Goal: Find specific fact: Find specific fact

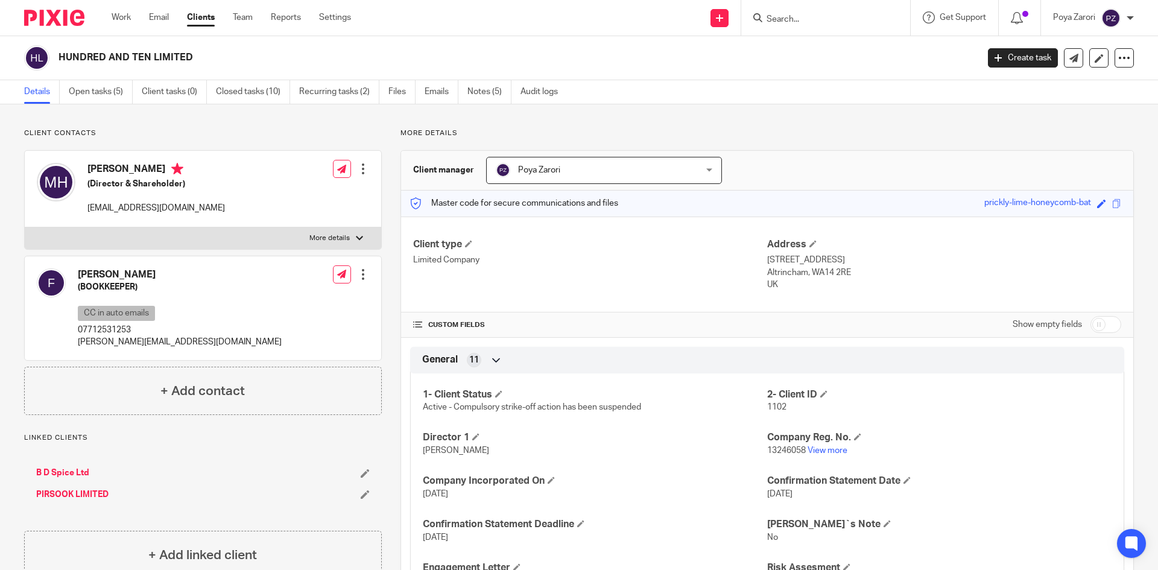
click at [788, 24] on input "Search" at bounding box center [819, 19] width 109 height 11
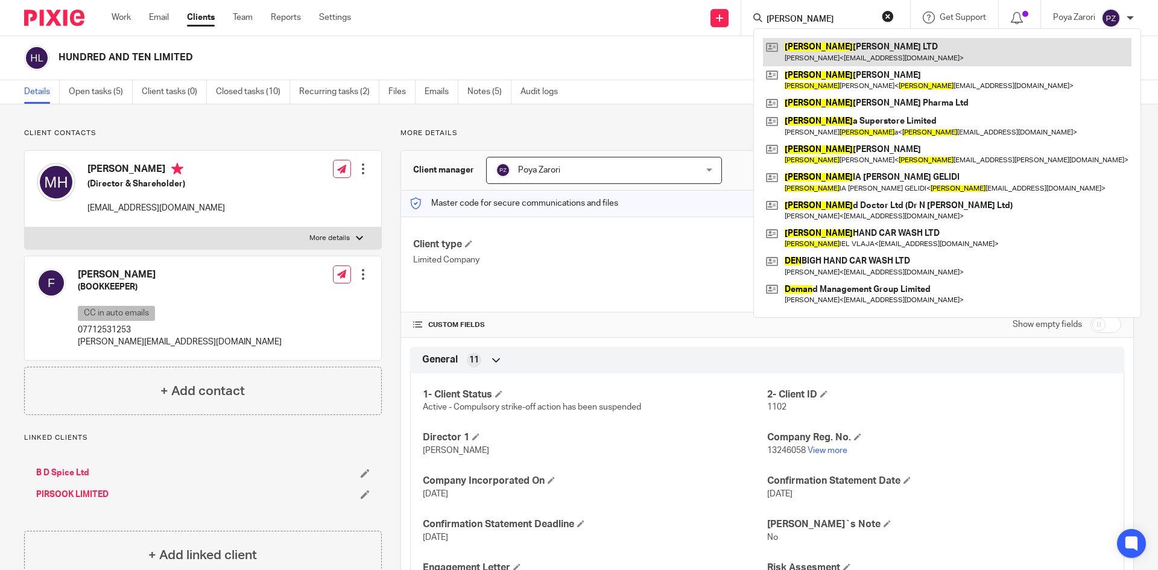
type input "[PERSON_NAME]"
click at [825, 54] on link at bounding box center [947, 52] width 368 height 28
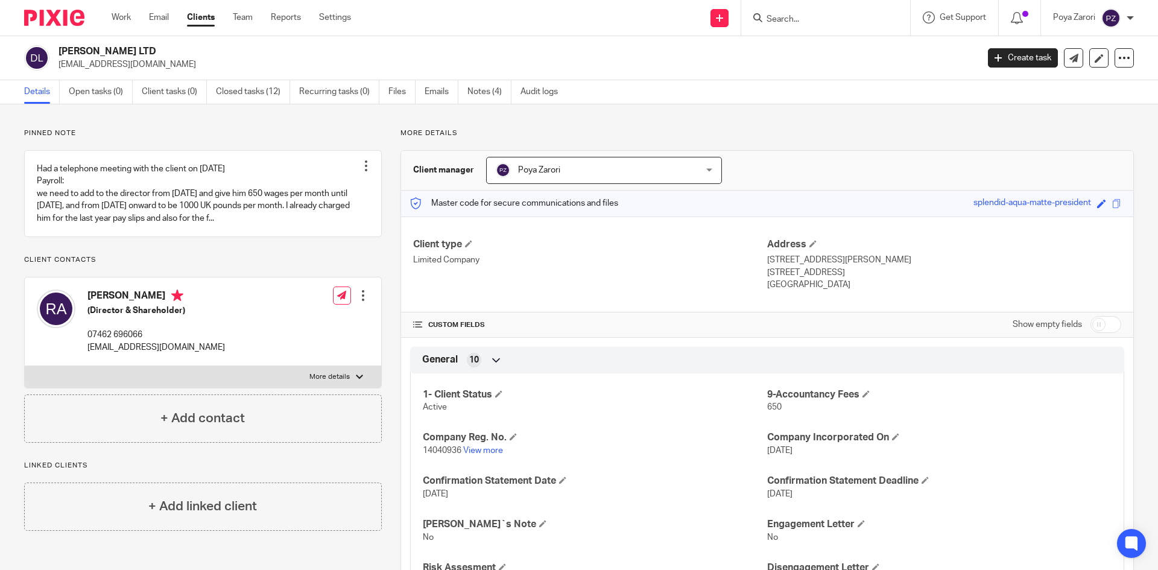
click at [793, 13] on form at bounding box center [829, 17] width 128 height 15
click at [792, 20] on input "Search" at bounding box center [819, 19] width 109 height 11
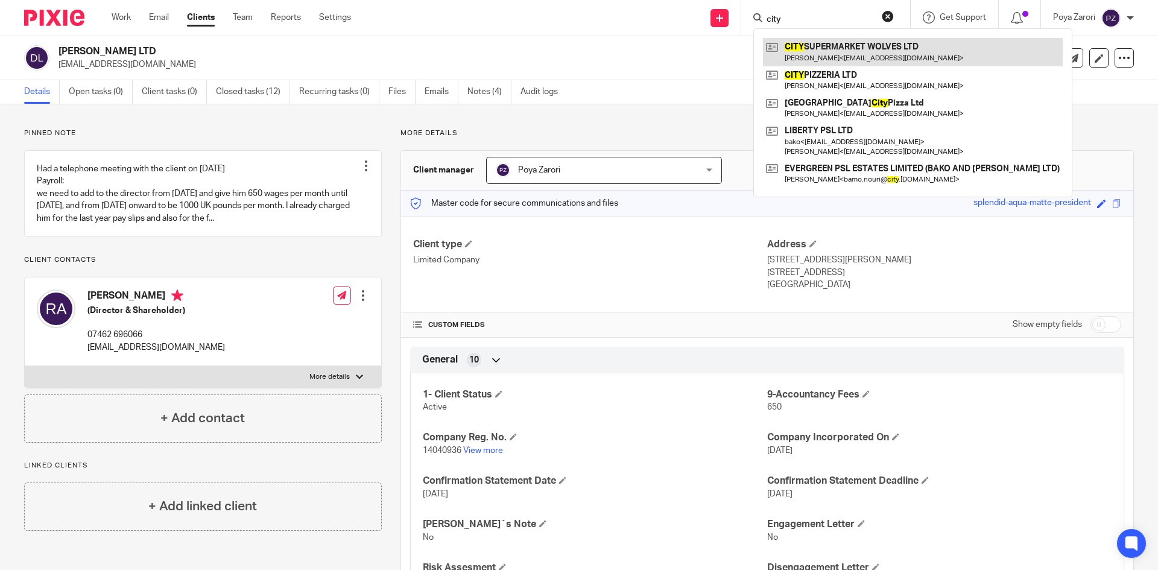
type input "city"
click at [820, 51] on link at bounding box center [913, 52] width 300 height 28
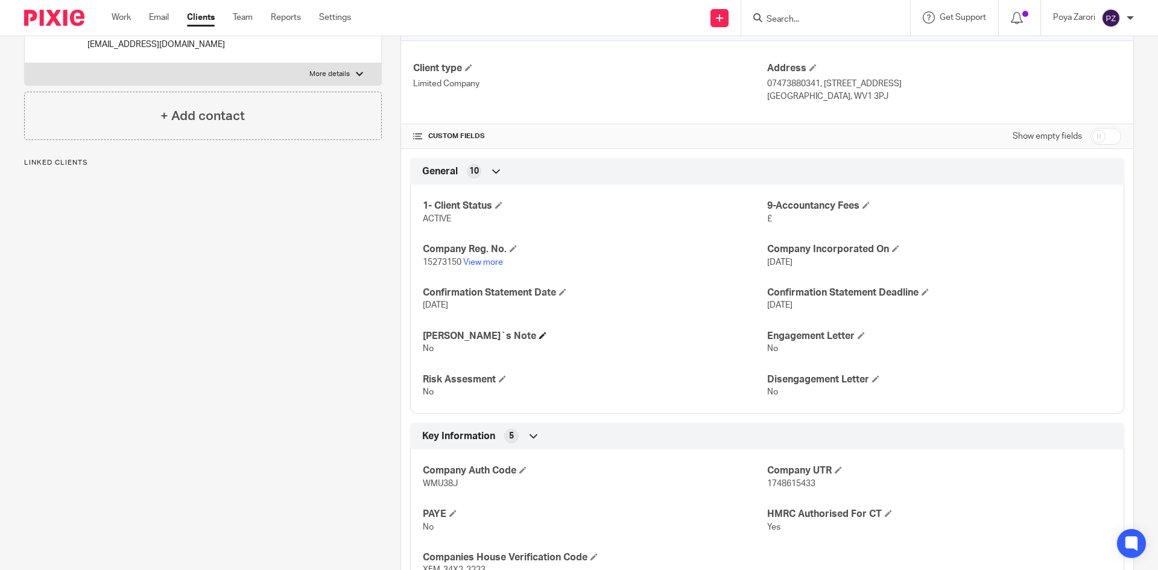
scroll to position [241, 0]
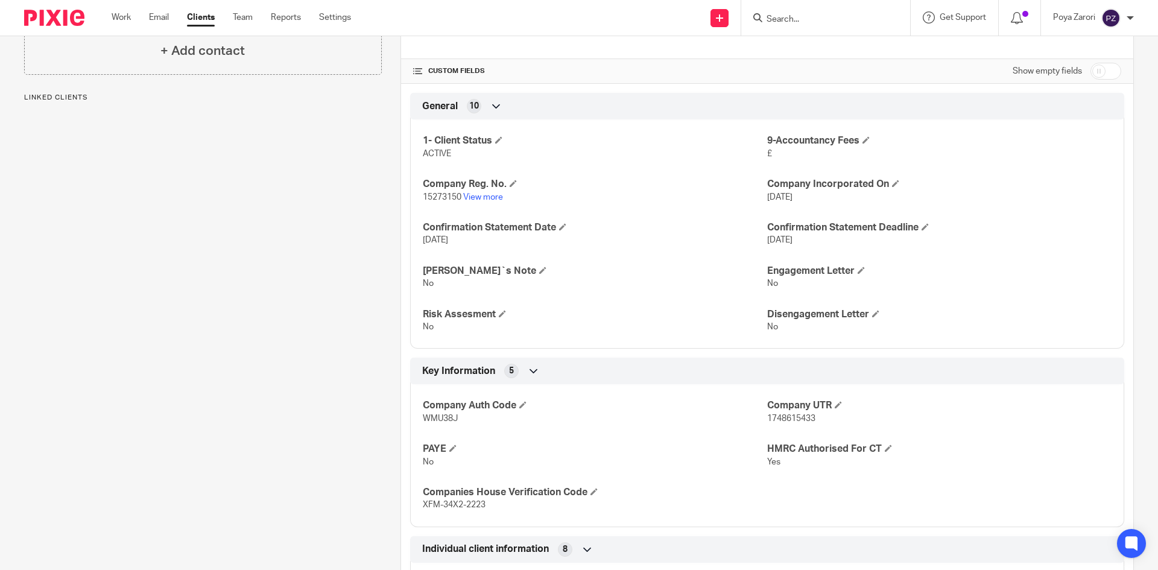
click at [797, 418] on span "1748615433" at bounding box center [791, 418] width 48 height 8
click at [797, 417] on span "1748615433" at bounding box center [791, 418] width 48 height 8
copy span "1748615433"
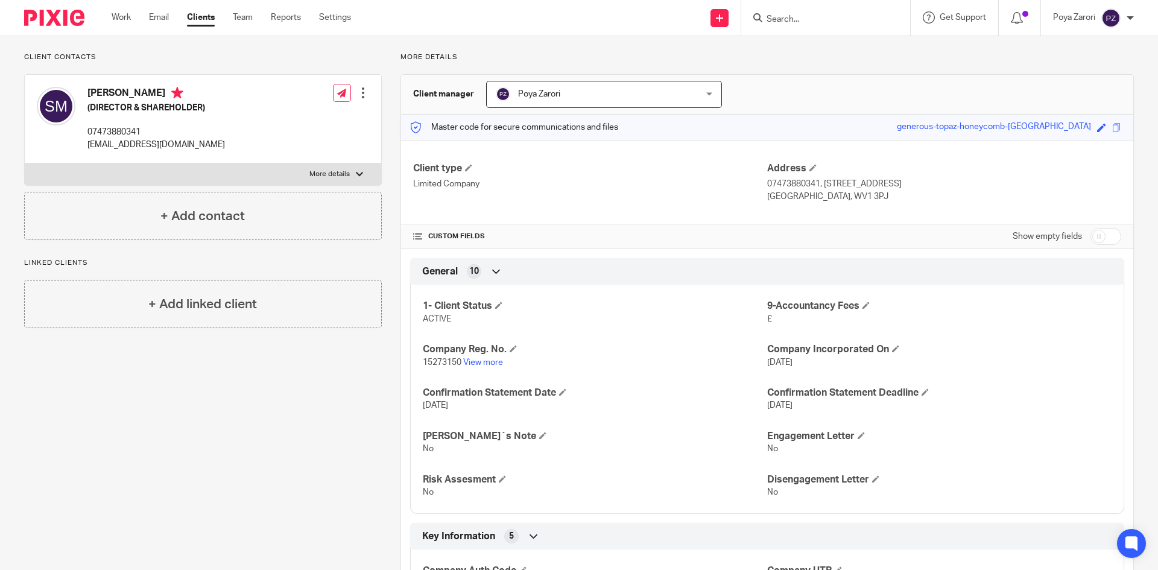
scroll to position [0, 0]
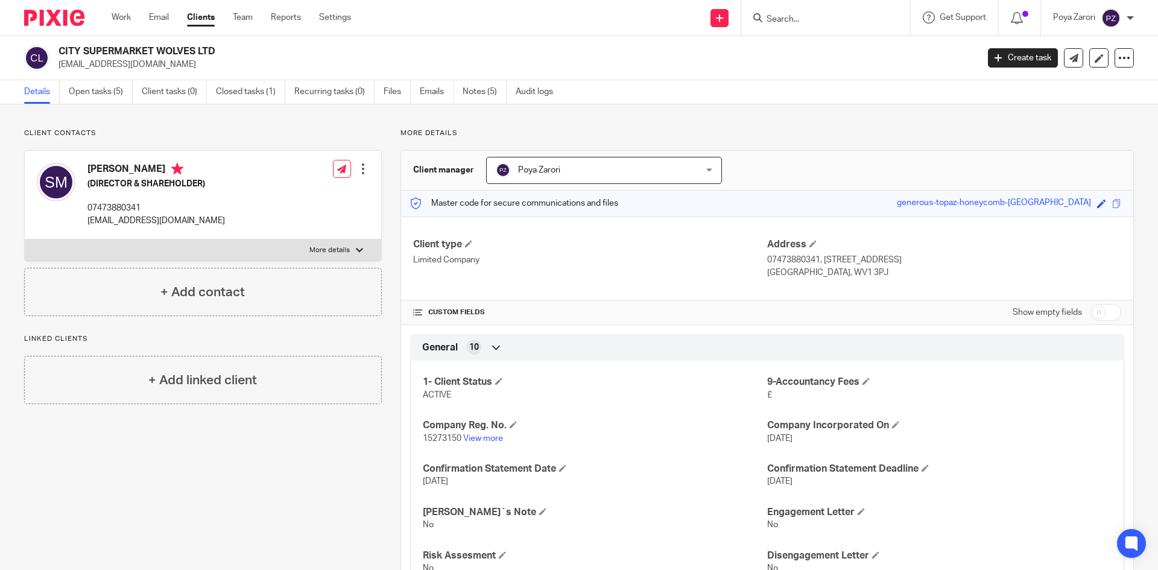
click at [784, 18] on input "Search" at bounding box center [819, 19] width 109 height 11
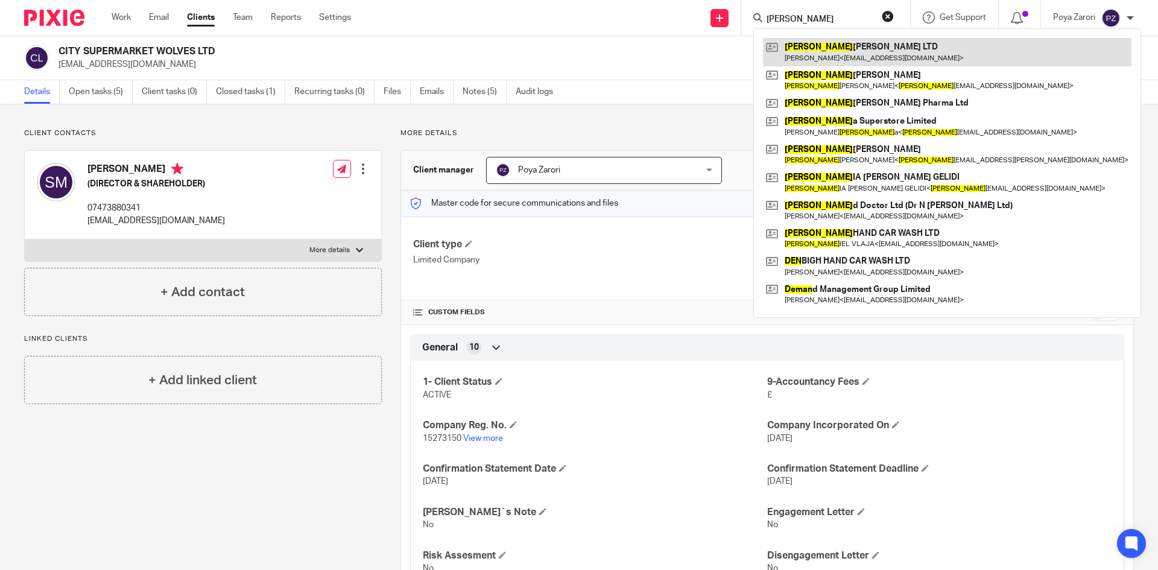
type input "[PERSON_NAME]"
click at [827, 54] on link at bounding box center [947, 52] width 368 height 28
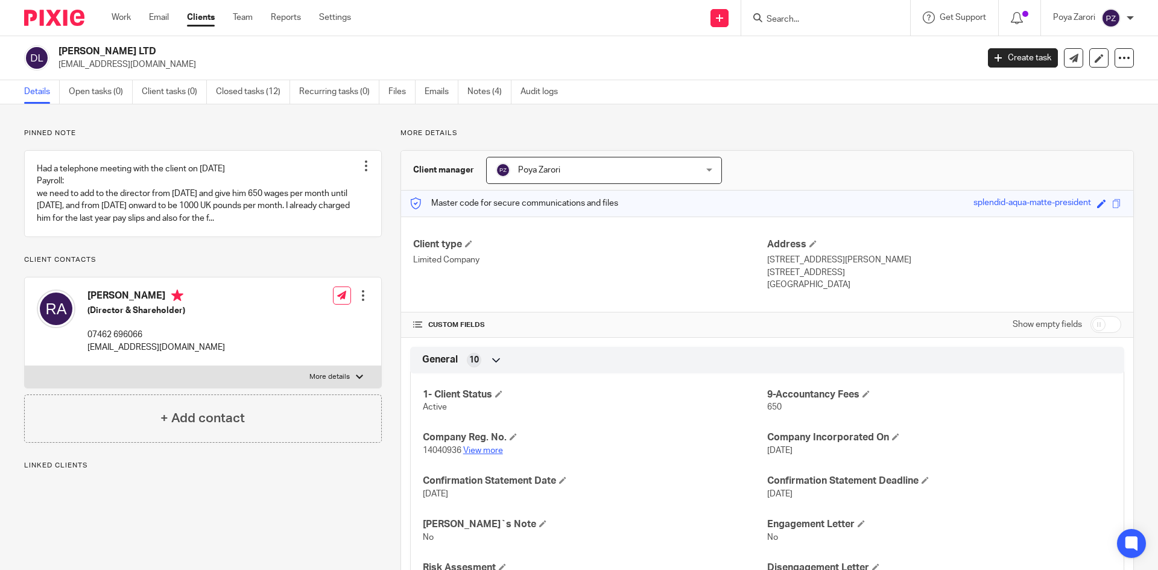
click at [467, 452] on link "View more" at bounding box center [483, 450] width 40 height 8
click at [800, 12] on form at bounding box center [829, 17] width 128 height 15
click at [800, 14] on input "Search" at bounding box center [819, 19] width 109 height 11
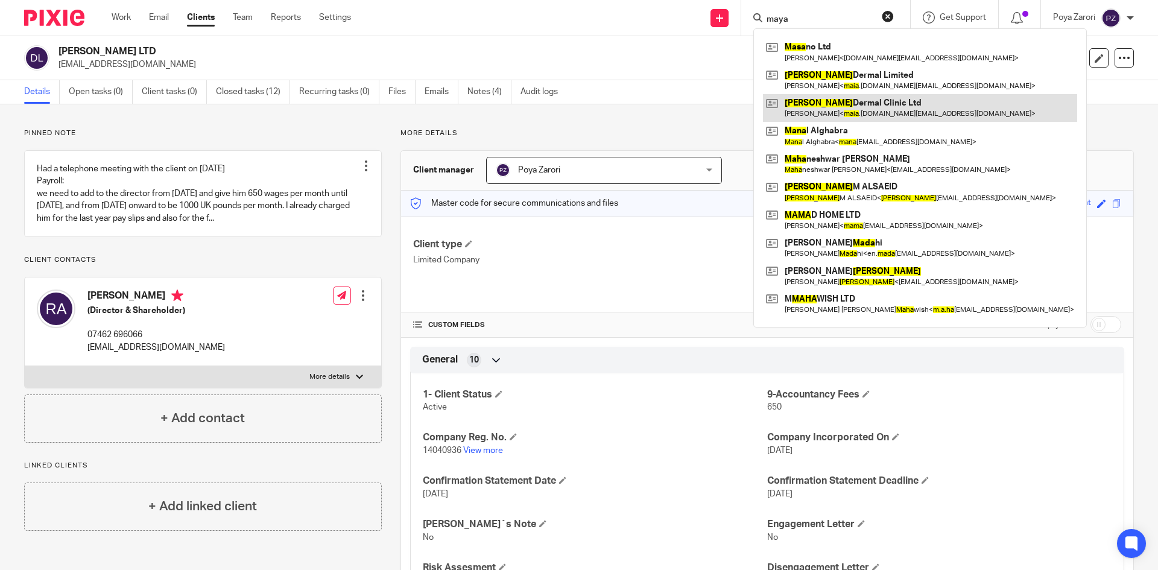
type input "maya"
click at [868, 109] on link at bounding box center [920, 108] width 314 height 28
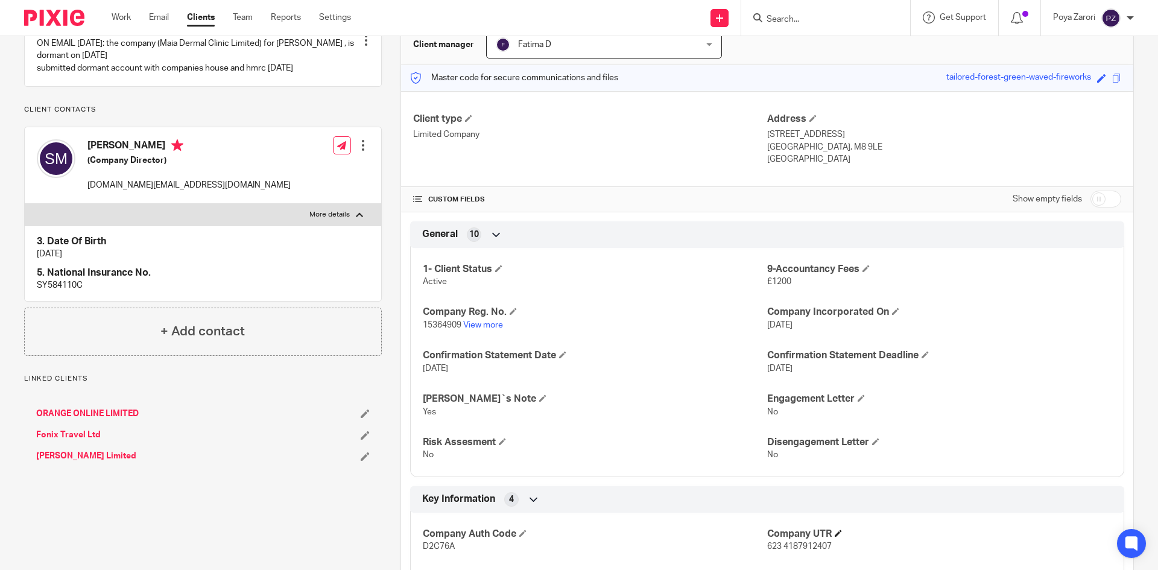
scroll to position [302, 0]
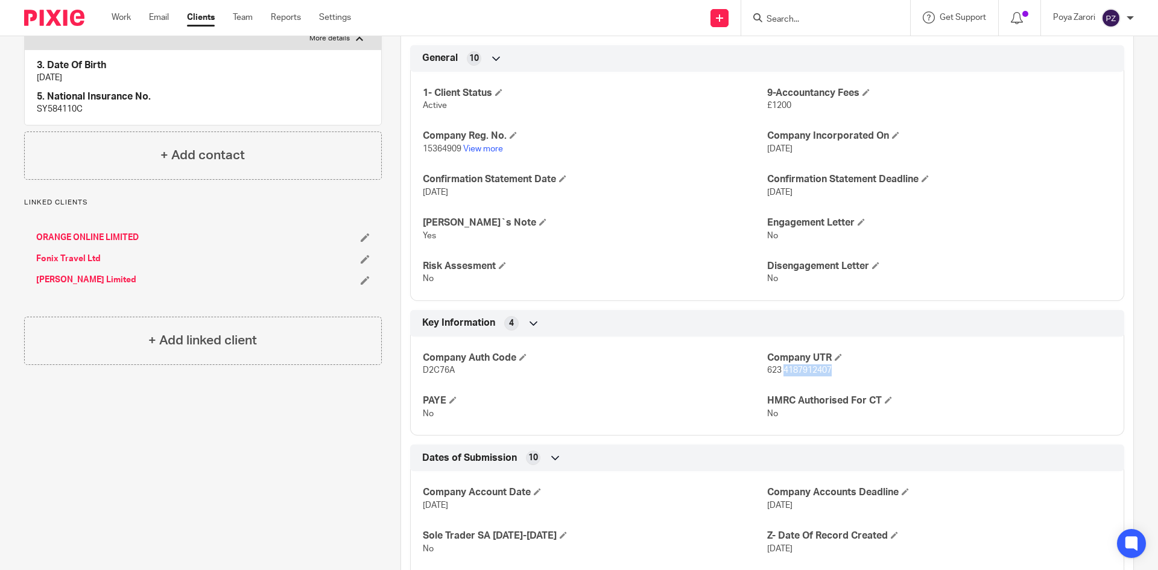
drag, startPoint x: 820, startPoint y: 371, endPoint x: 801, endPoint y: 367, distance: 19.2
click at [779, 375] on p "623 4187912407" at bounding box center [939, 370] width 344 height 12
copy span "4187912407"
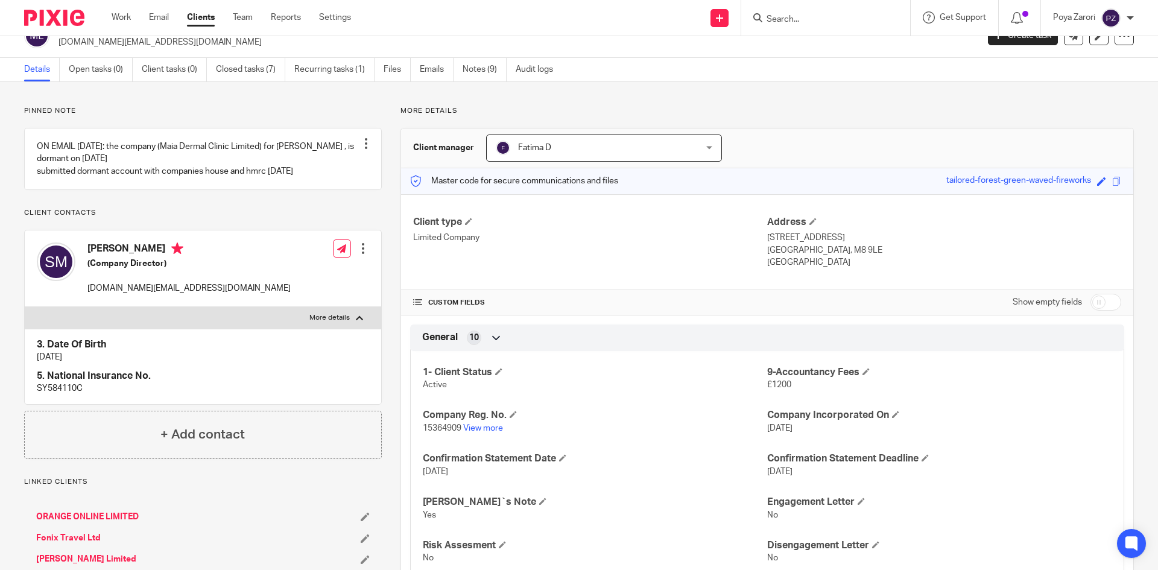
scroll to position [0, 0]
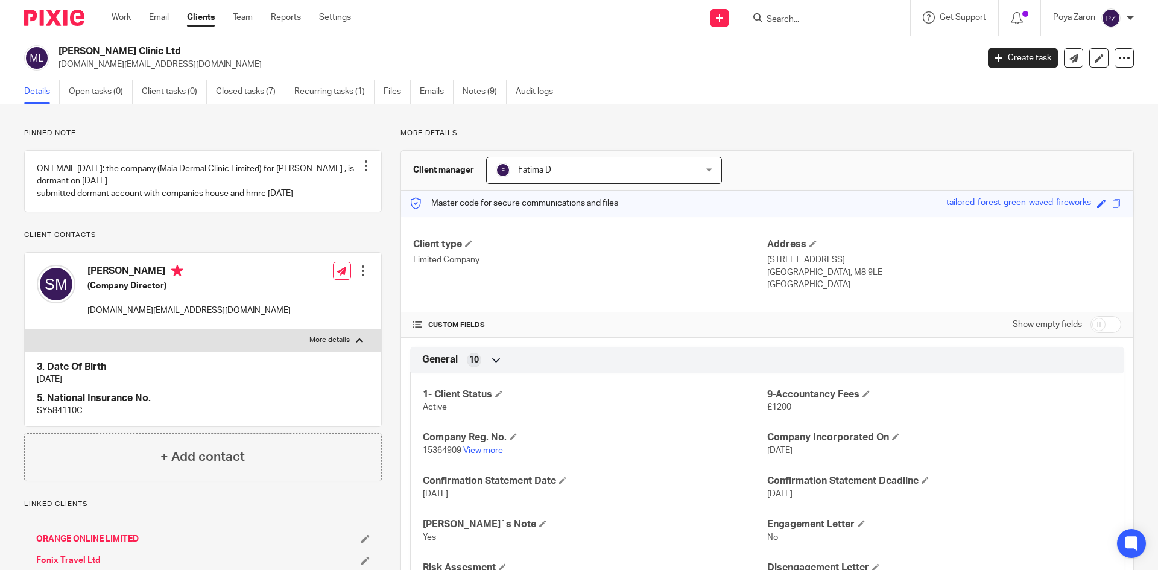
click at [788, 14] on input "Search" at bounding box center [819, 19] width 109 height 11
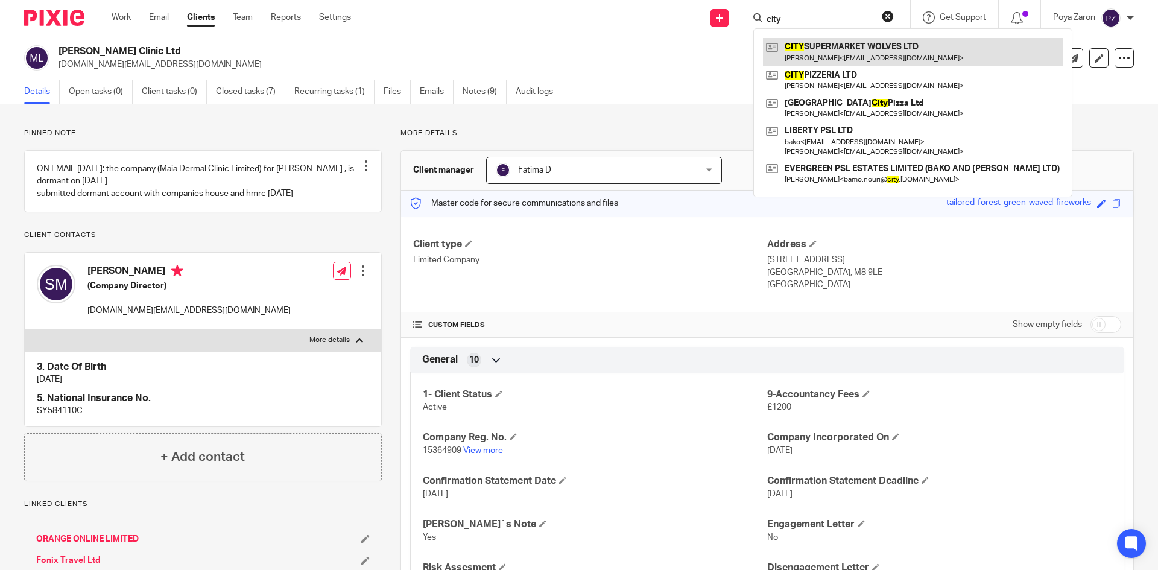
type input "city"
click at [801, 55] on link at bounding box center [913, 52] width 300 height 28
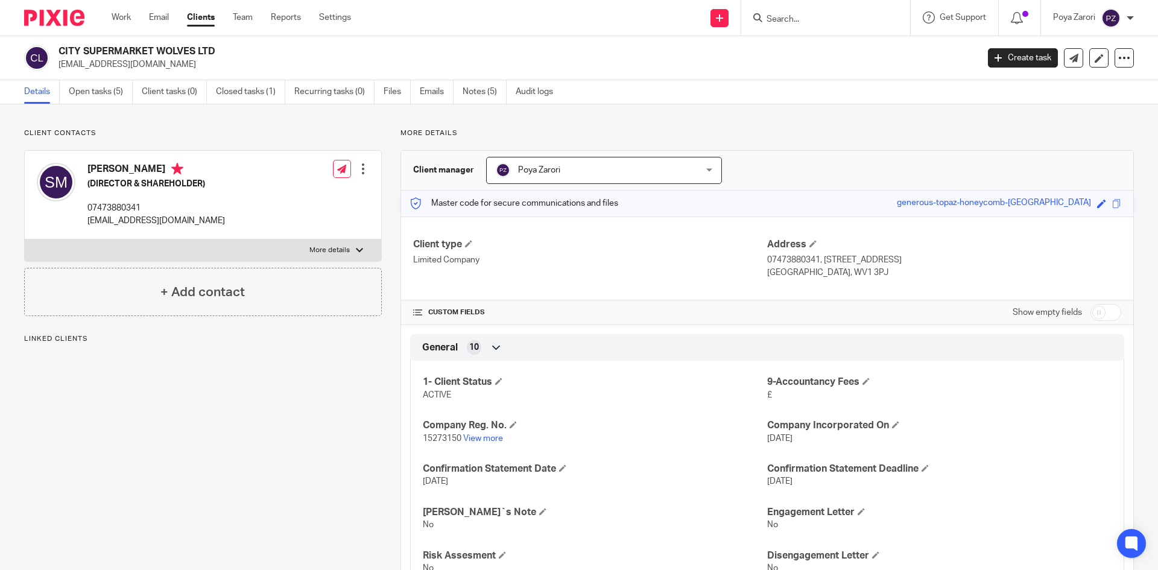
scroll to position [302, 0]
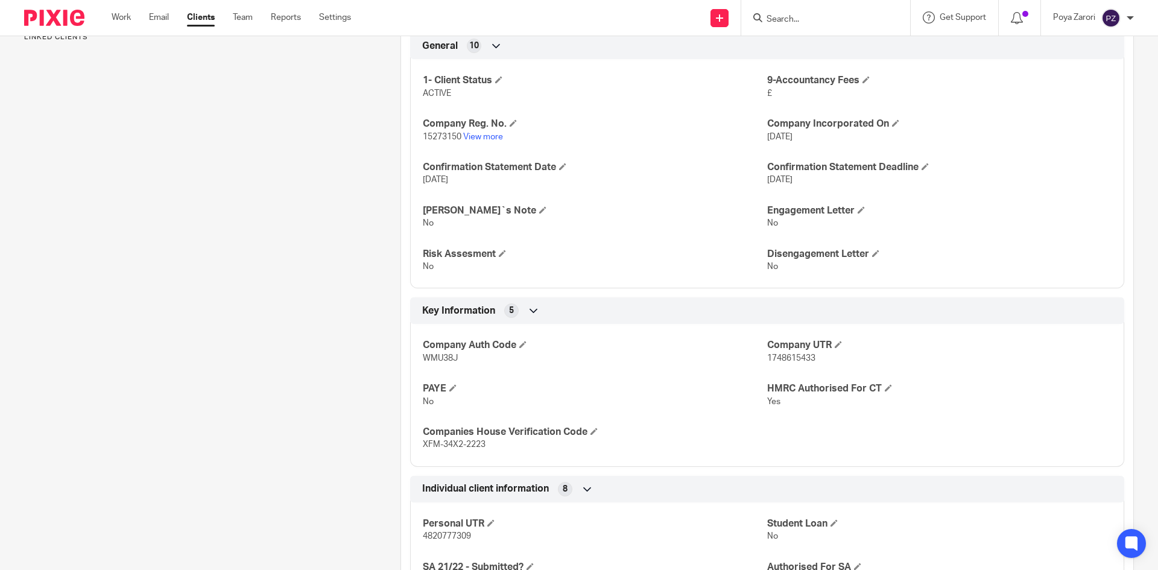
click at [785, 352] on p "1748615433" at bounding box center [939, 358] width 344 height 12
copy span "1748615433"
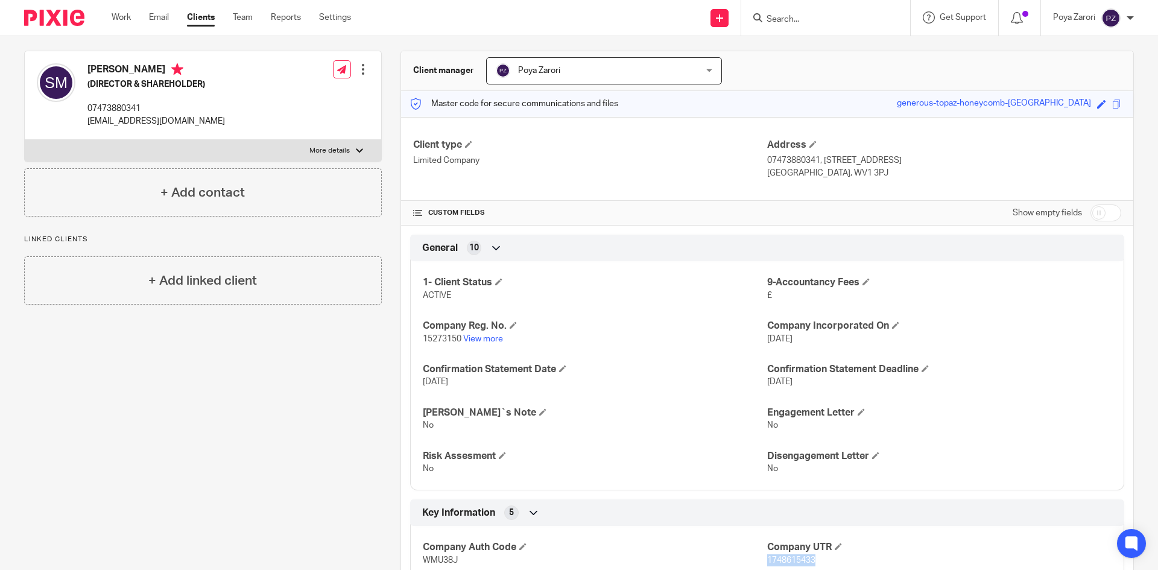
scroll to position [0, 0]
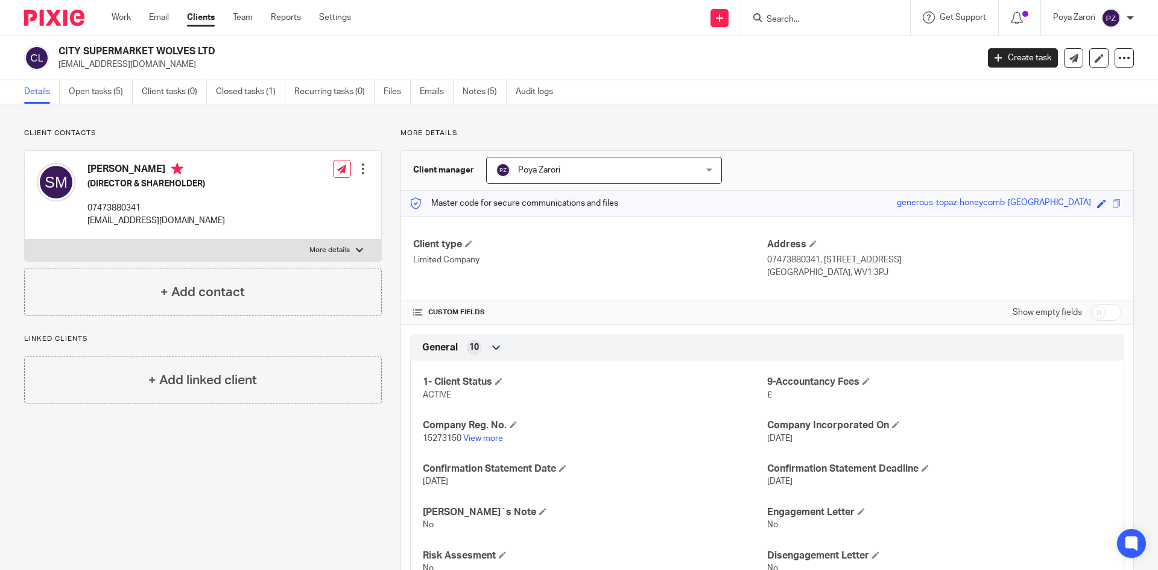
drag, startPoint x: 219, startPoint y: 55, endPoint x: 59, endPoint y: 50, distance: 159.9
click at [59, 51] on h2 "CITY SUPERMARKET WOLVES LTD" at bounding box center [422, 51] width 729 height 13
copy h2 "CITY SUPERMARKET WOLVES LTD"
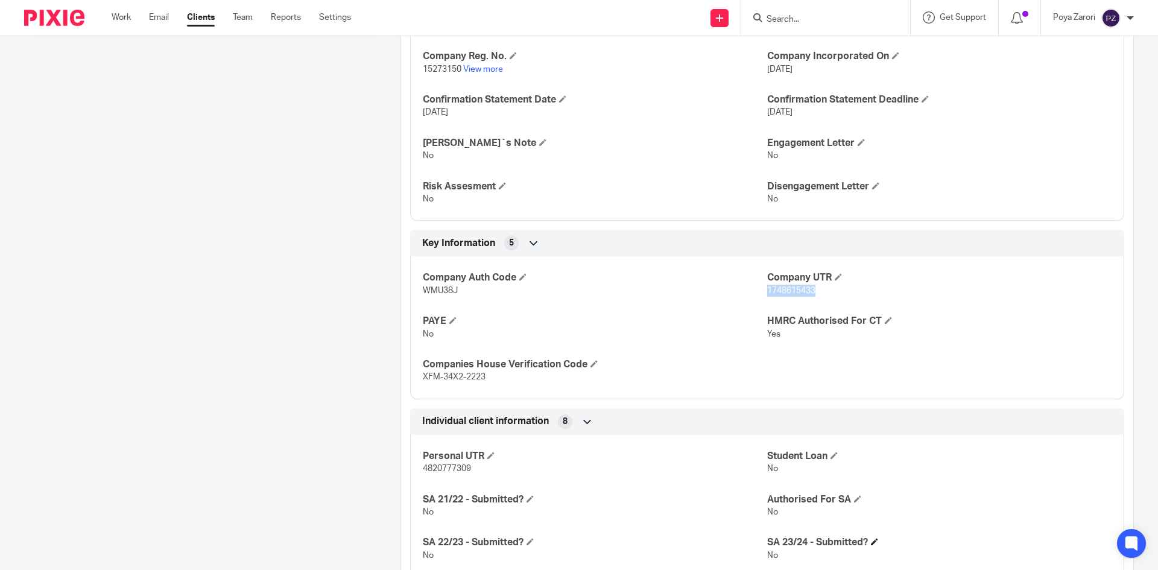
scroll to position [422, 0]
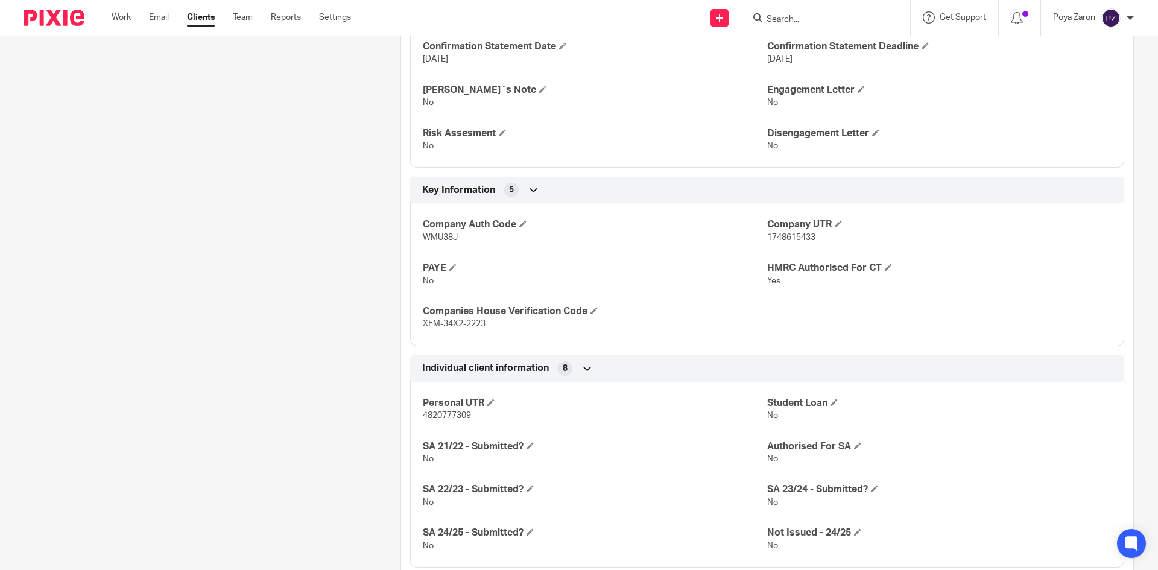
click at [798, 238] on span "1748615433" at bounding box center [791, 237] width 48 height 8
copy span "1748615433"
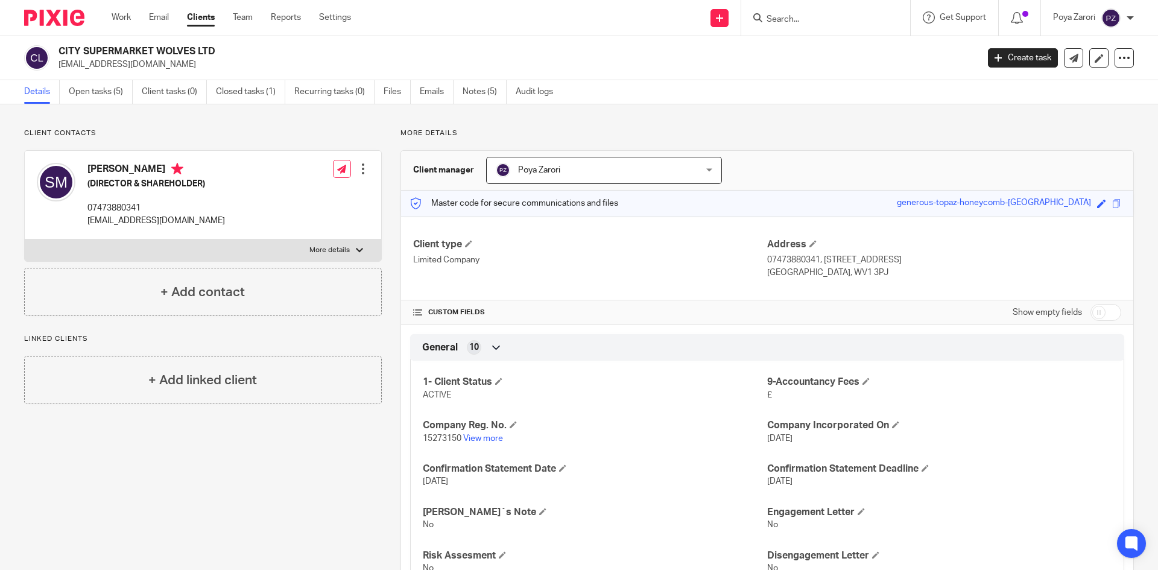
drag, startPoint x: 217, startPoint y: 54, endPoint x: 57, endPoint y: 52, distance: 160.4
click at [57, 52] on div "CITY SUPERMARKET WOLVES LTD [EMAIL_ADDRESS][DOMAIN_NAME]" at bounding box center [497, 57] width 946 height 25
copy h2 "CITY SUPERMARKET WOLVES LTD"
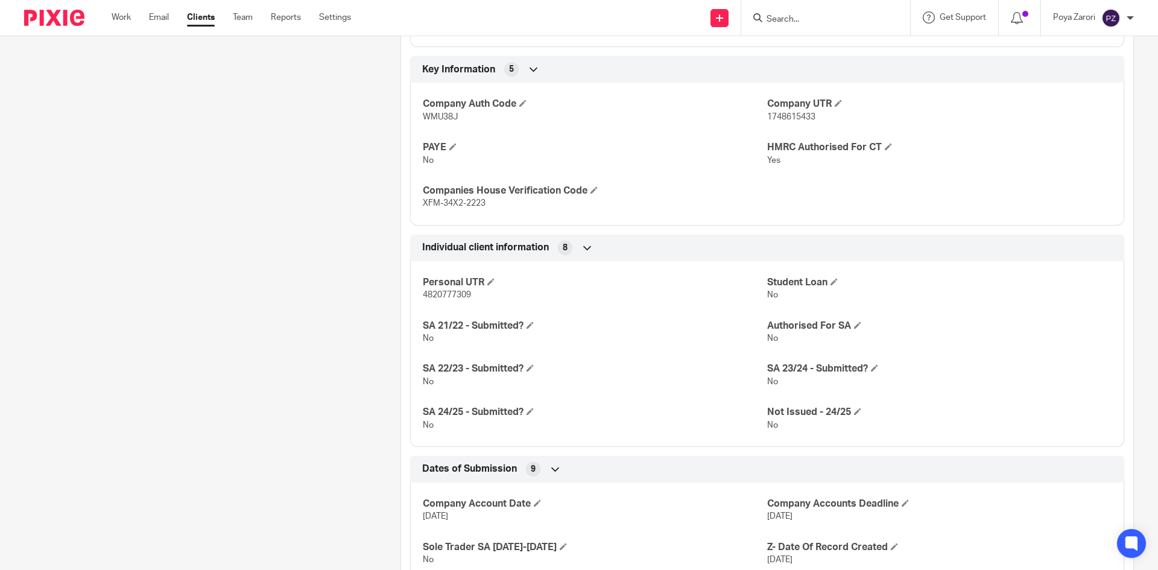
click at [781, 114] on span "1748615433" at bounding box center [791, 117] width 48 height 8
copy span "1748615433"
